Goal: Task Accomplishment & Management: Use online tool/utility

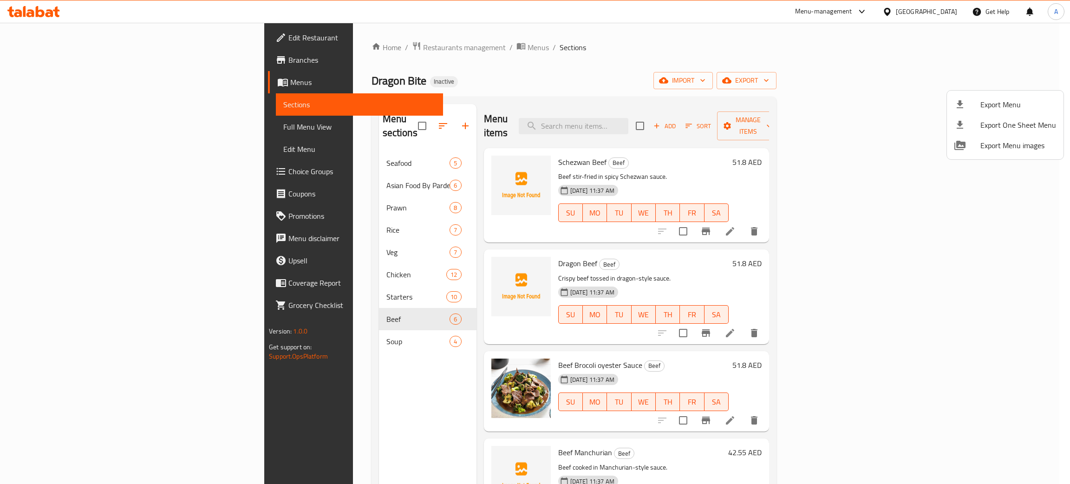
click at [918, 8] on div at bounding box center [535, 242] width 1070 height 484
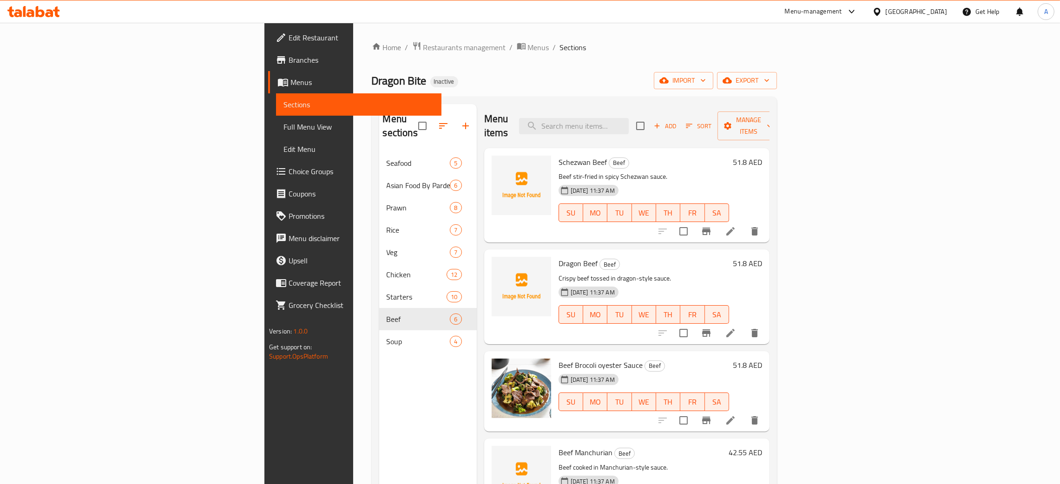
click at [899, 14] on div "[GEOGRAPHIC_DATA]" at bounding box center [915, 12] width 61 height 10
click at [821, 207] on div "[GEOGRAPHIC_DATA]" at bounding box center [846, 203] width 76 height 21
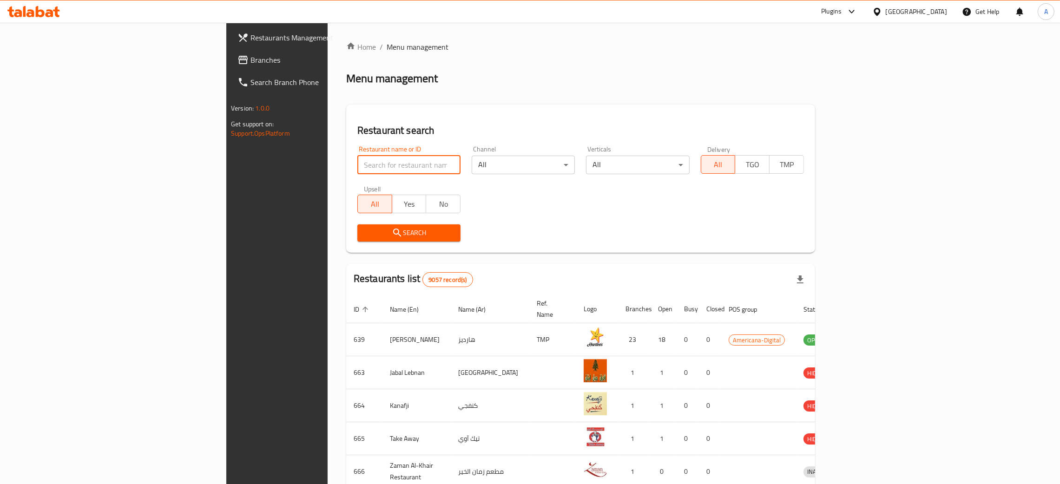
click at [357, 162] on input "search" at bounding box center [408, 165] width 103 height 19
paste input "b AlSalam Cafeteria"
type input "b AlSalam Cafeteria"
click button "Search" at bounding box center [408, 232] width 103 height 17
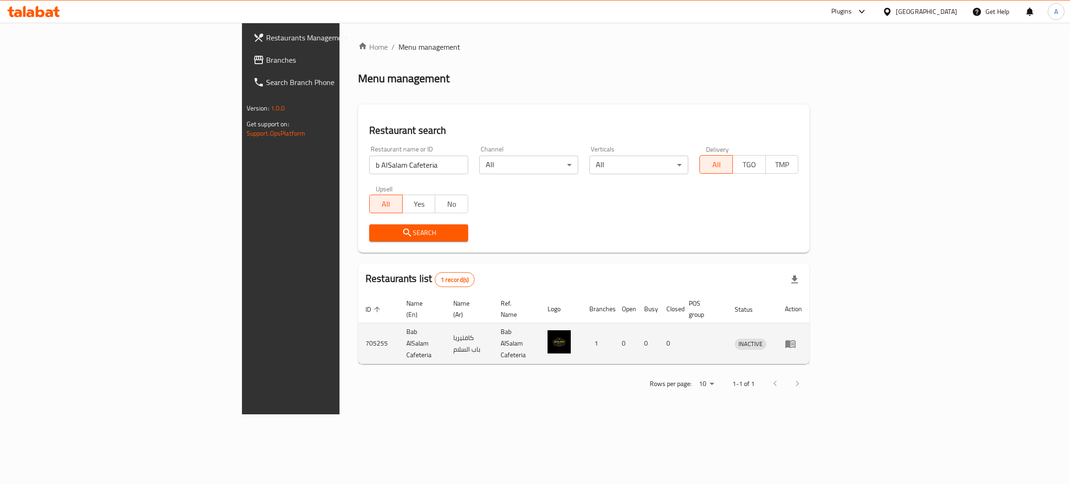
click at [810, 330] on td "enhanced table" at bounding box center [794, 343] width 32 height 41
click at [796, 340] on icon "enhanced table" at bounding box center [791, 344] width 10 height 8
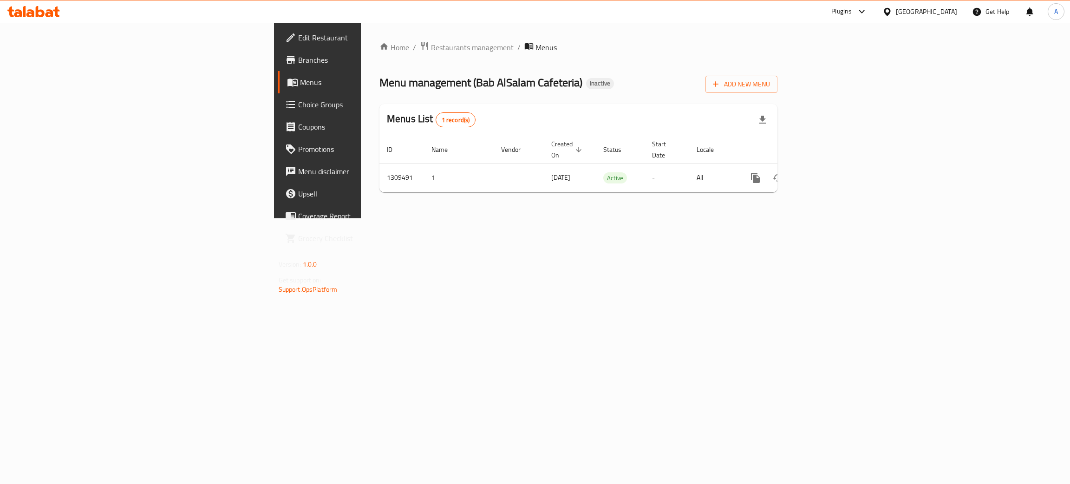
click at [298, 41] on span "Edit Restaurant" at bounding box center [371, 37] width 147 height 11
click at [827, 173] on icon "enhanced table" at bounding box center [823, 177] width 8 height 8
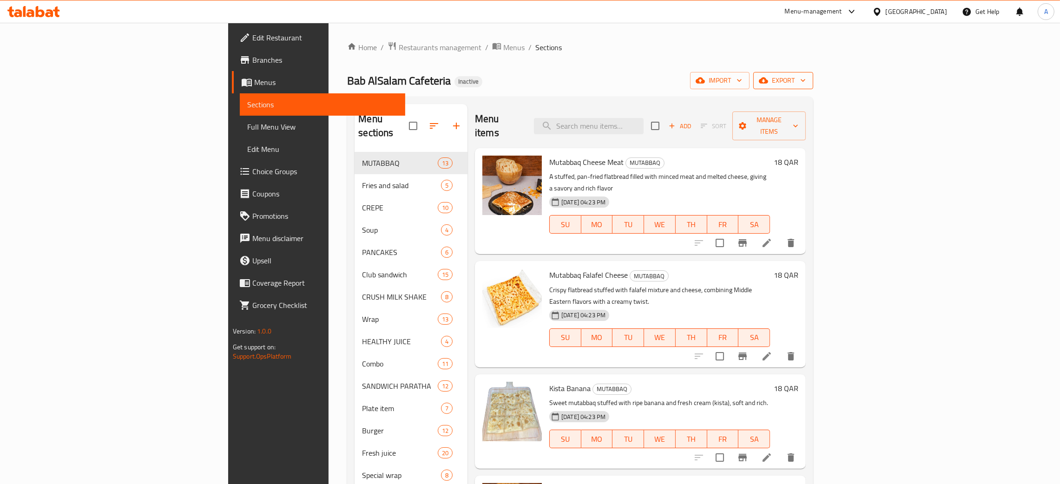
click at [807, 79] on icon "button" at bounding box center [802, 80] width 9 height 9
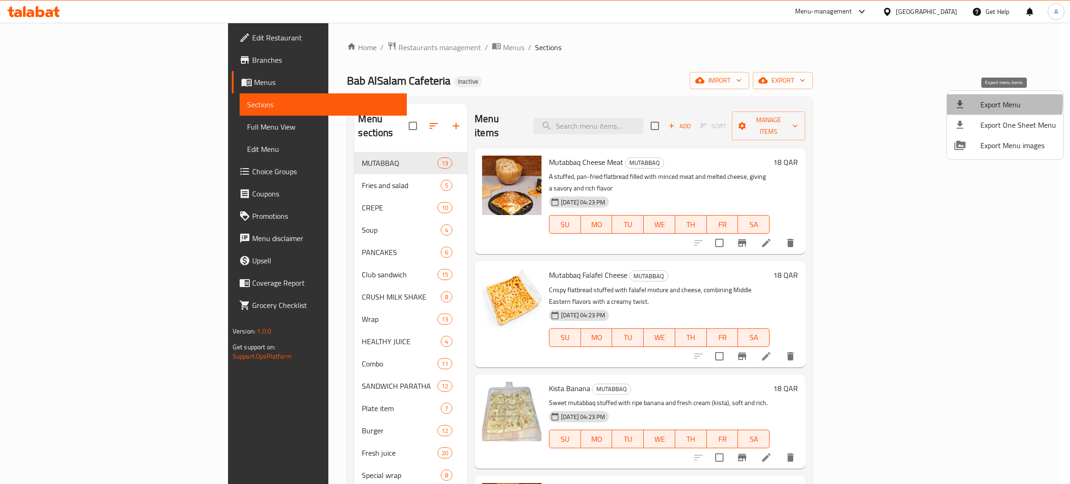
click at [982, 102] on span "Export Menu" at bounding box center [1019, 104] width 76 height 11
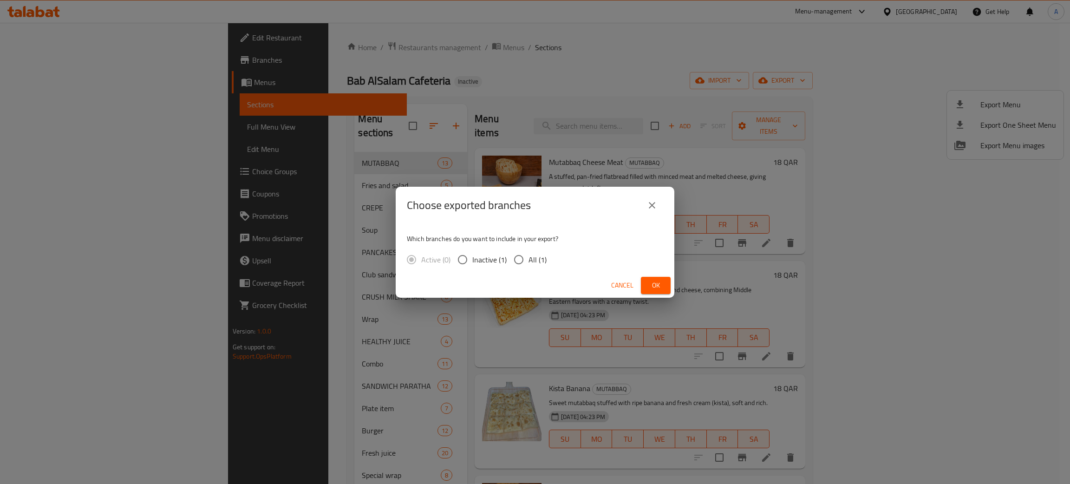
click at [514, 258] on input "All (1)" at bounding box center [519, 260] width 20 height 20
radio input "true"
click at [645, 288] on button "Ok" at bounding box center [656, 285] width 30 height 17
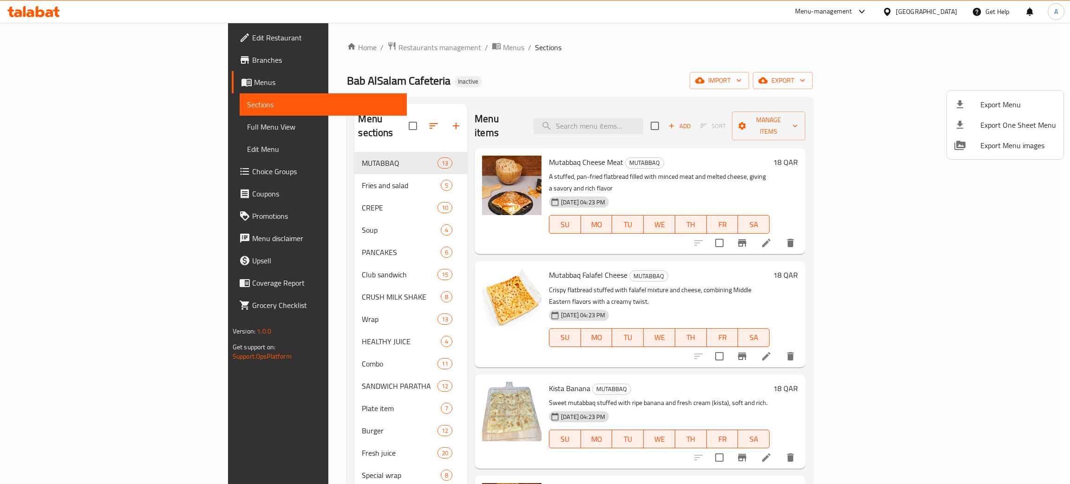
click at [940, 10] on div at bounding box center [535, 242] width 1070 height 484
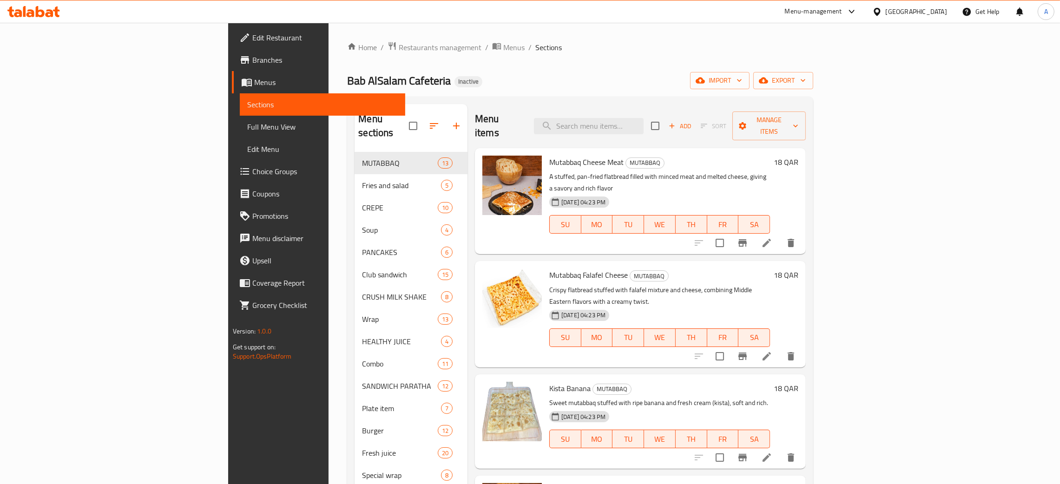
click at [944, 10] on div "[GEOGRAPHIC_DATA]" at bounding box center [915, 12] width 61 height 10
click at [842, 244] on div "[GEOGRAPHIC_DATA]" at bounding box center [845, 244] width 61 height 10
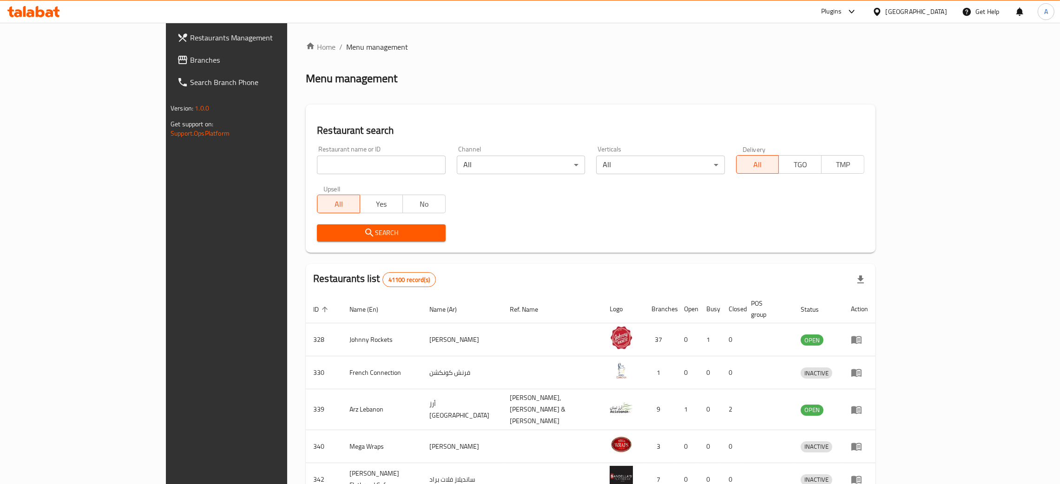
click at [356, 162] on input "search" at bounding box center [381, 165] width 128 height 19
paste input "hawarma Al Emprator"
type input "hawarma Al Emprator"
click button "Search" at bounding box center [381, 232] width 128 height 17
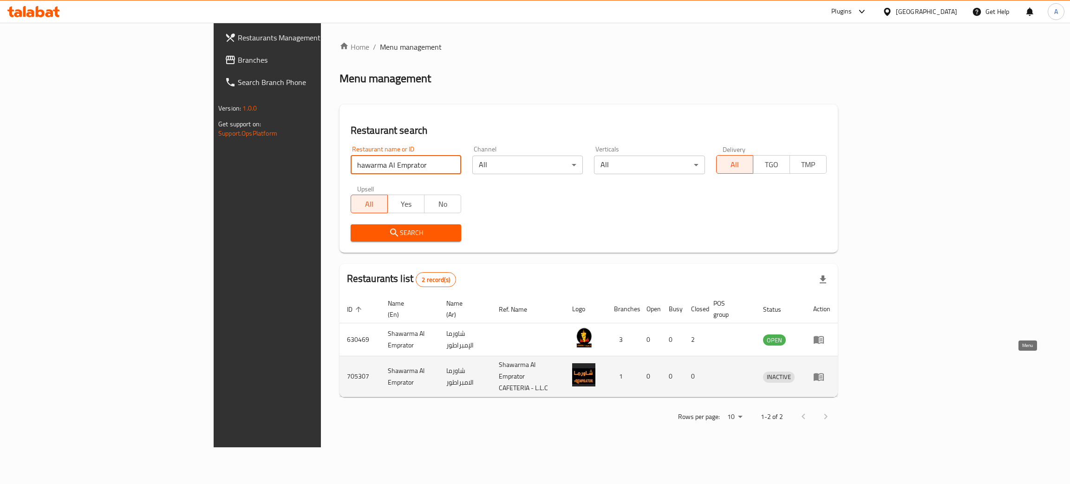
click at [824, 373] on icon "enhanced table" at bounding box center [819, 377] width 10 height 8
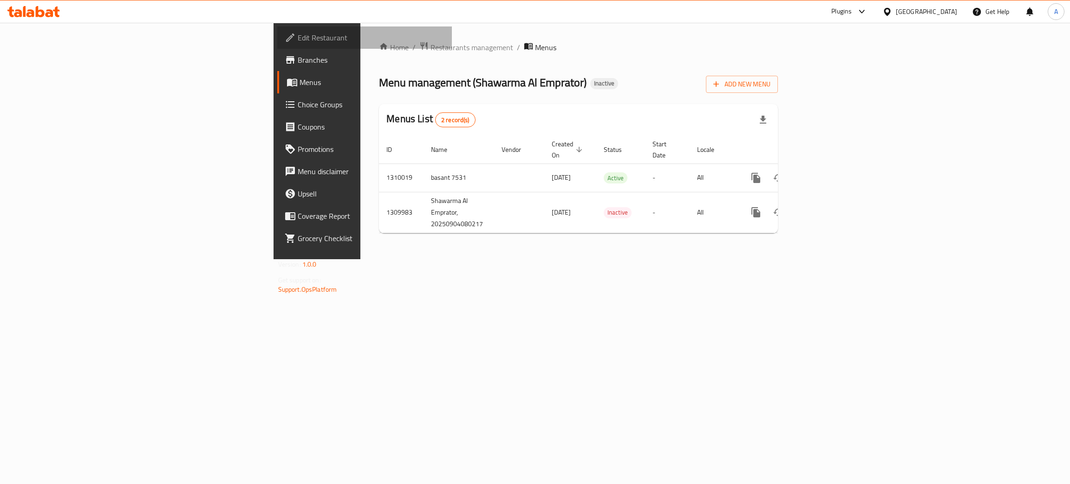
click at [298, 41] on span "Edit Restaurant" at bounding box center [371, 37] width 147 height 11
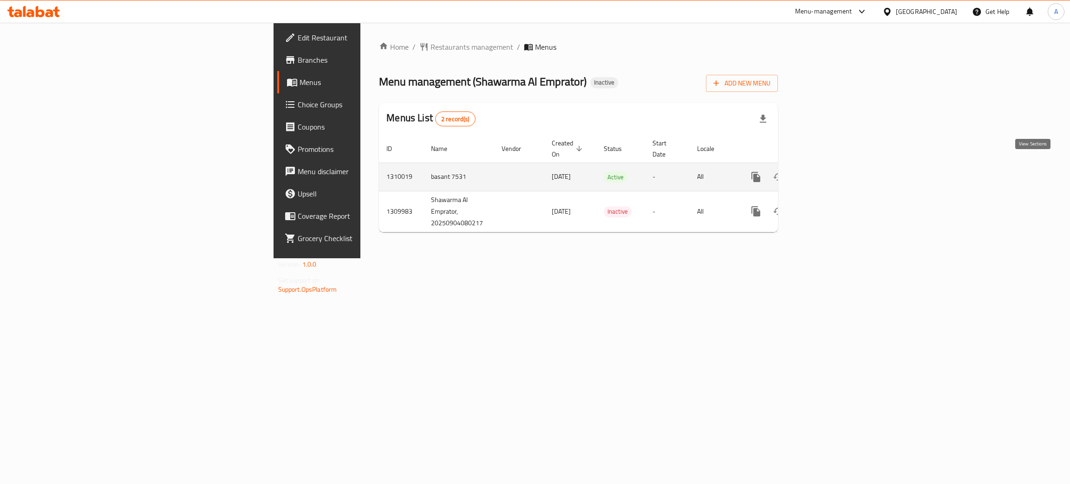
click at [829, 171] on icon "enhanced table" at bounding box center [823, 176] width 11 height 11
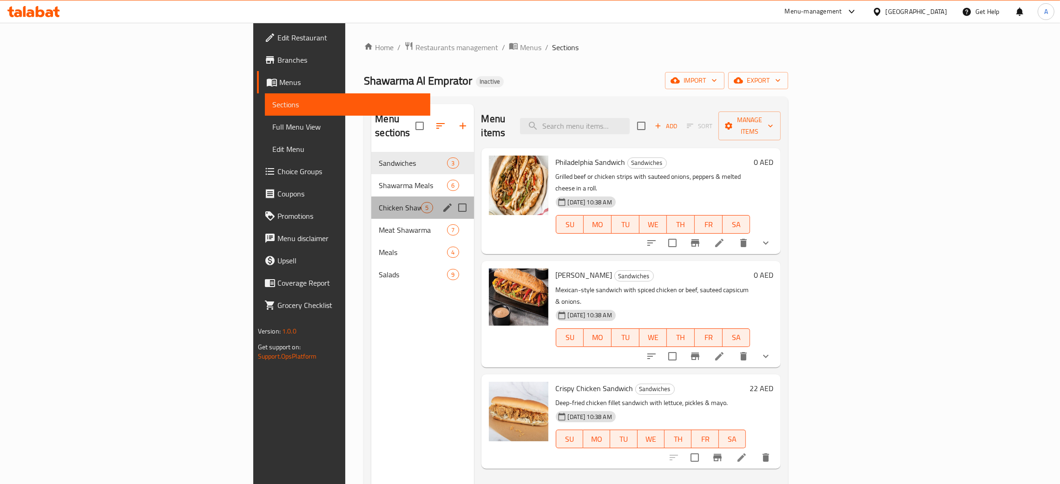
click at [371, 197] on div "Chicken Shawarma 5" at bounding box center [422, 208] width 102 height 22
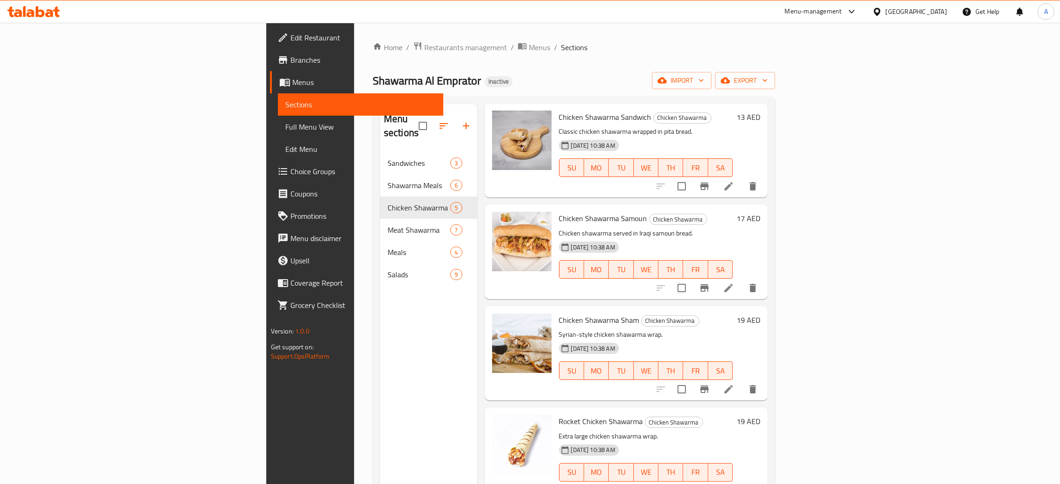
scroll to position [46, 0]
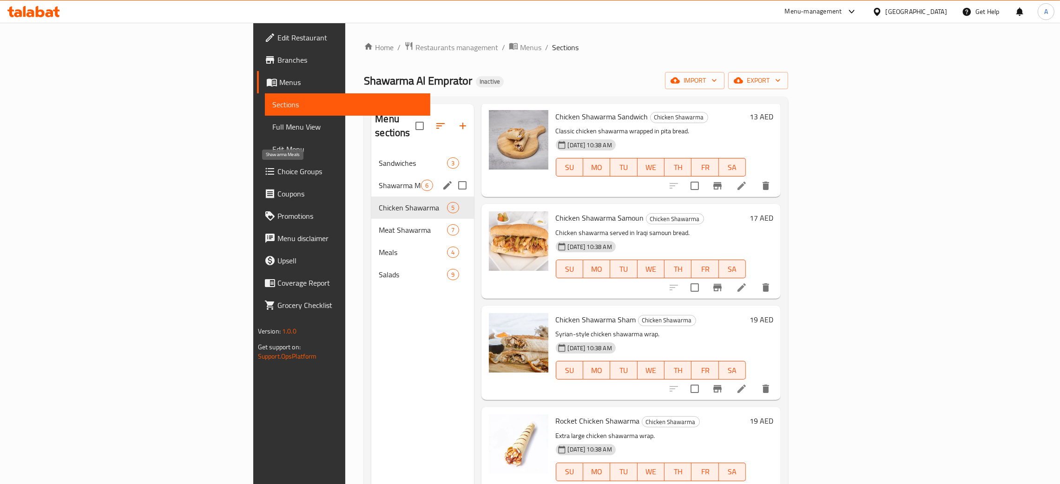
click at [379, 180] on span "Shawarma Meals" at bounding box center [400, 185] width 42 height 11
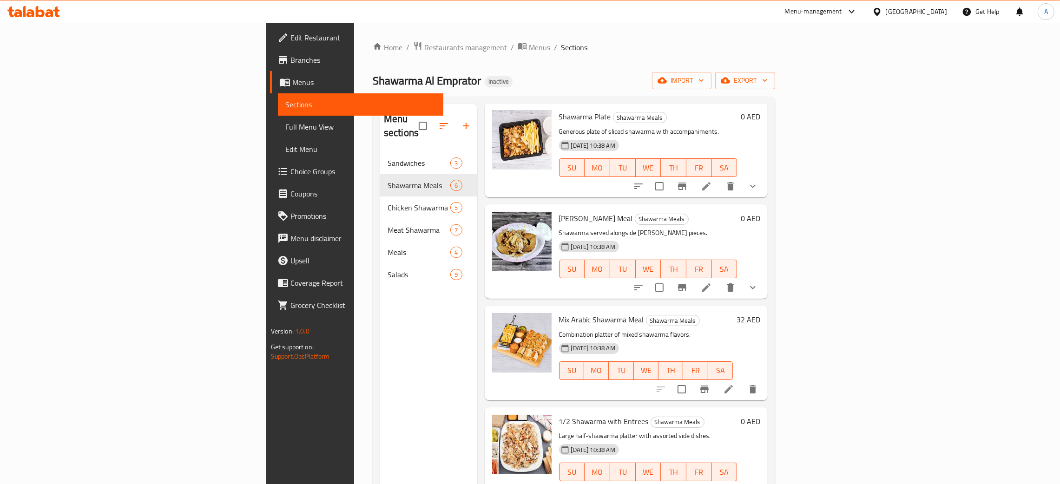
scroll to position [131, 0]
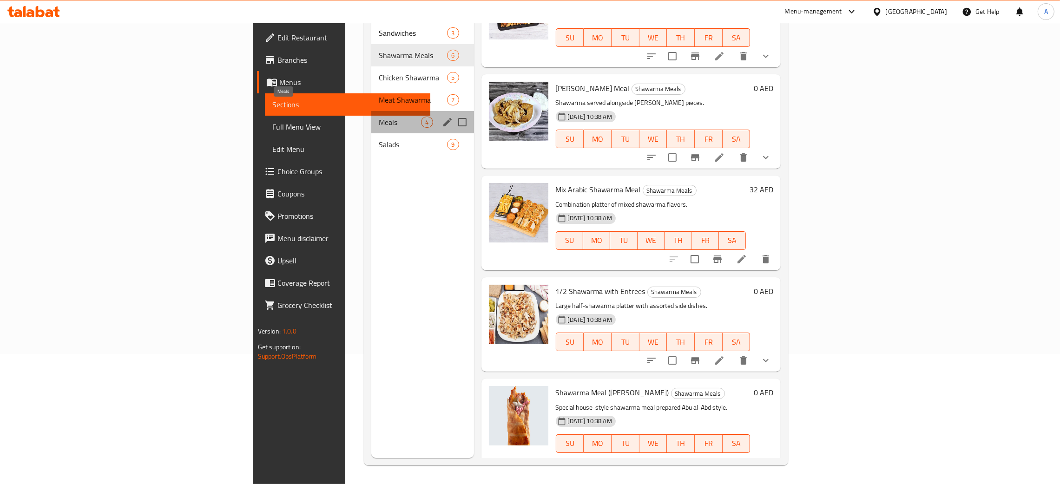
click at [379, 117] on span "Meals" at bounding box center [400, 122] width 42 height 11
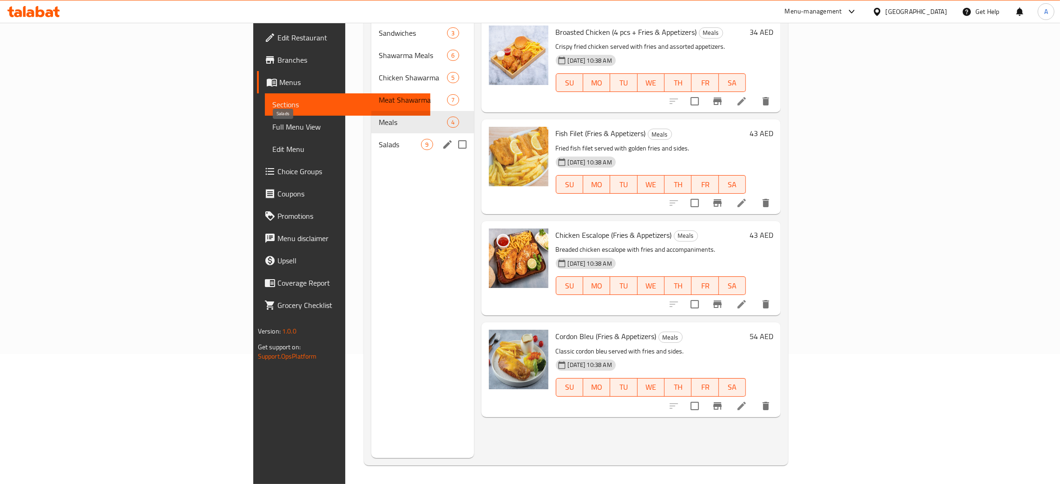
click at [379, 139] on span "Salads" at bounding box center [400, 144] width 42 height 11
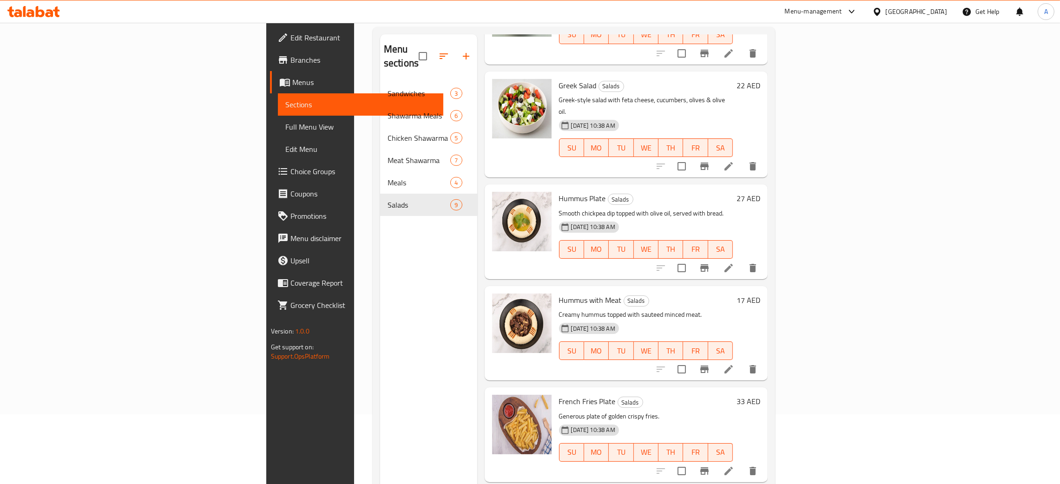
scroll to position [451, 0]
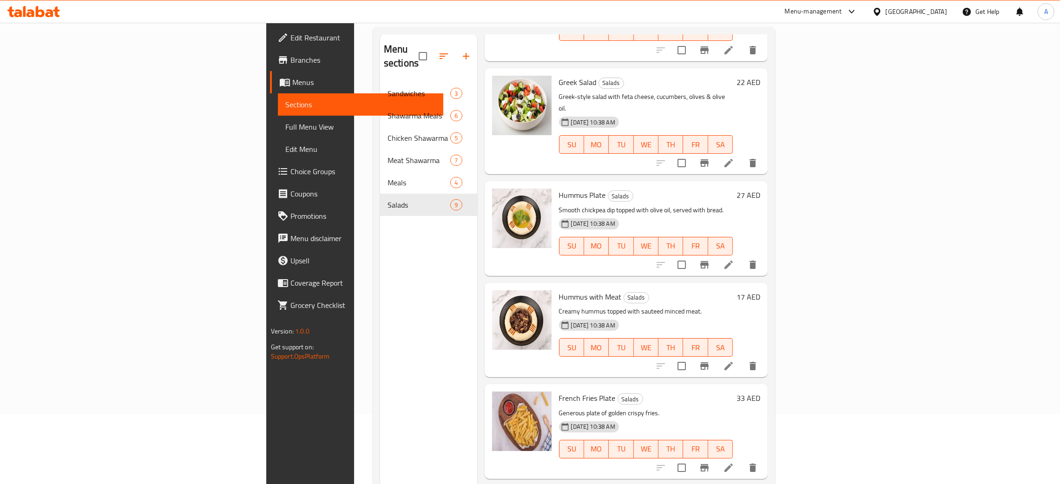
click at [29, 17] on icon at bounding box center [30, 13] width 8 height 8
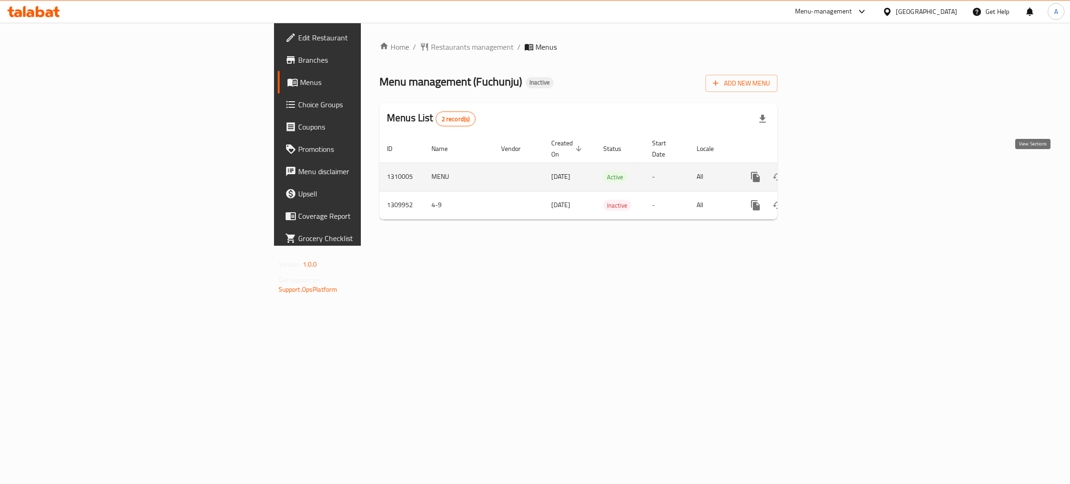
click at [828, 171] on icon "enhanced table" at bounding box center [822, 176] width 11 height 11
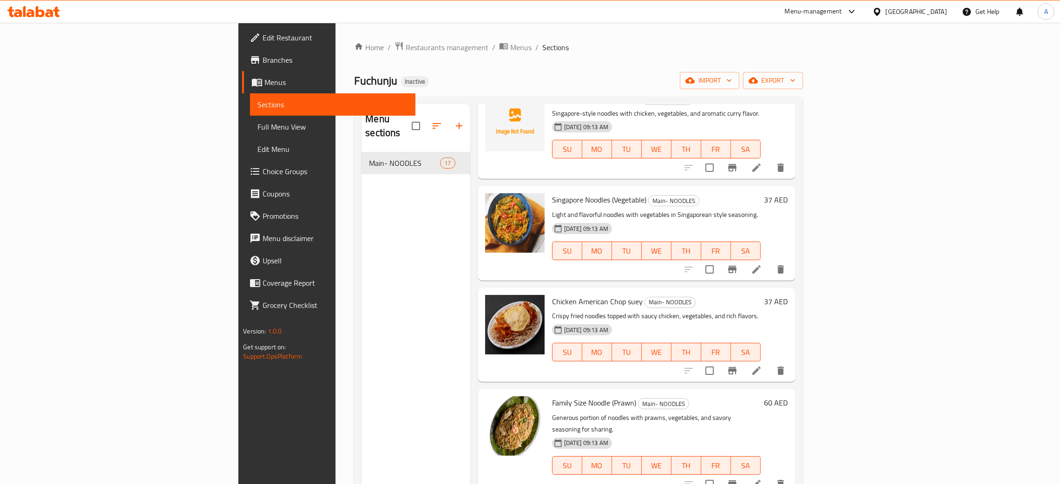
scroll to position [1263, 0]
